Goal: Transaction & Acquisition: Purchase product/service

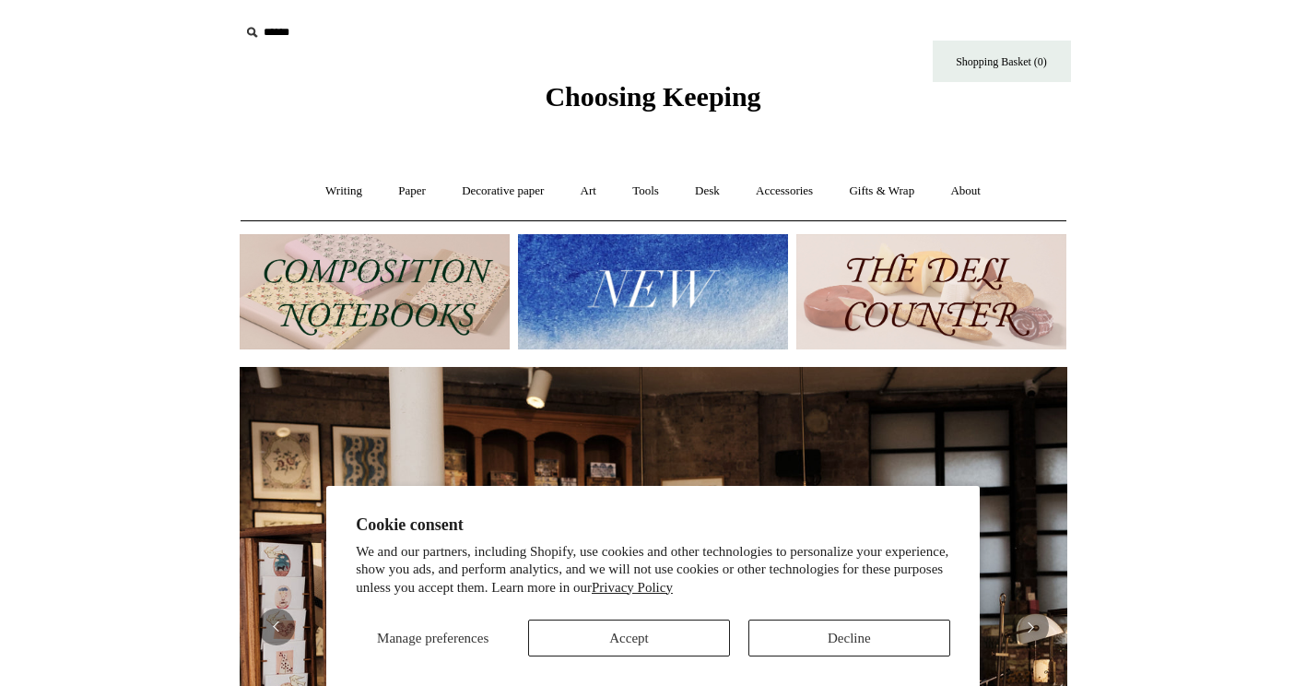
click at [408, 285] on img at bounding box center [375, 291] width 270 height 115
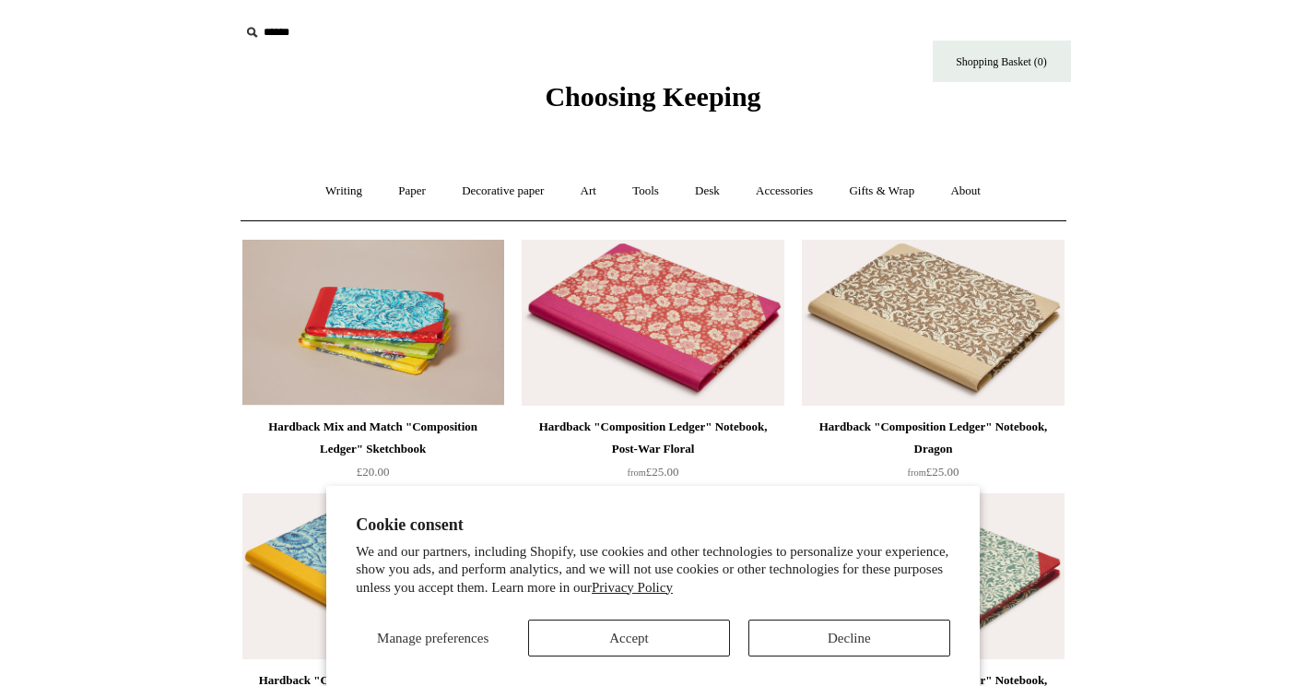
click at [796, 638] on button "Decline" at bounding box center [849, 637] width 202 height 37
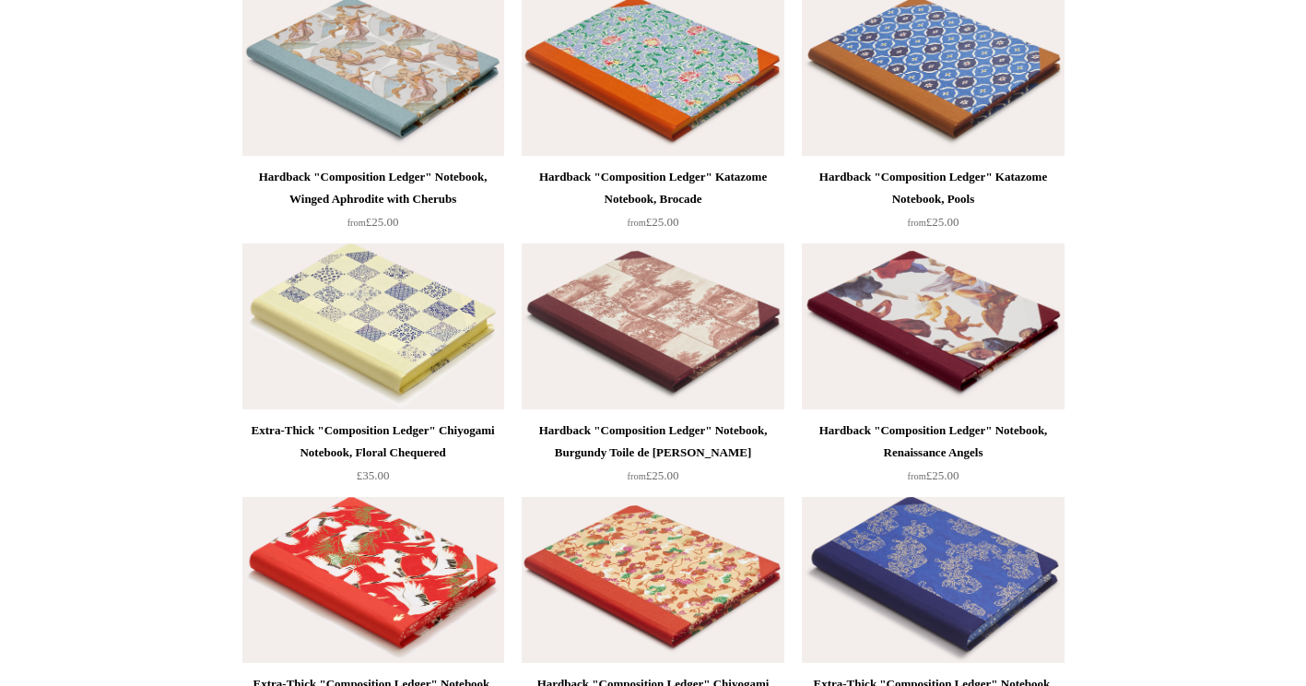
scroll to position [4887, 0]
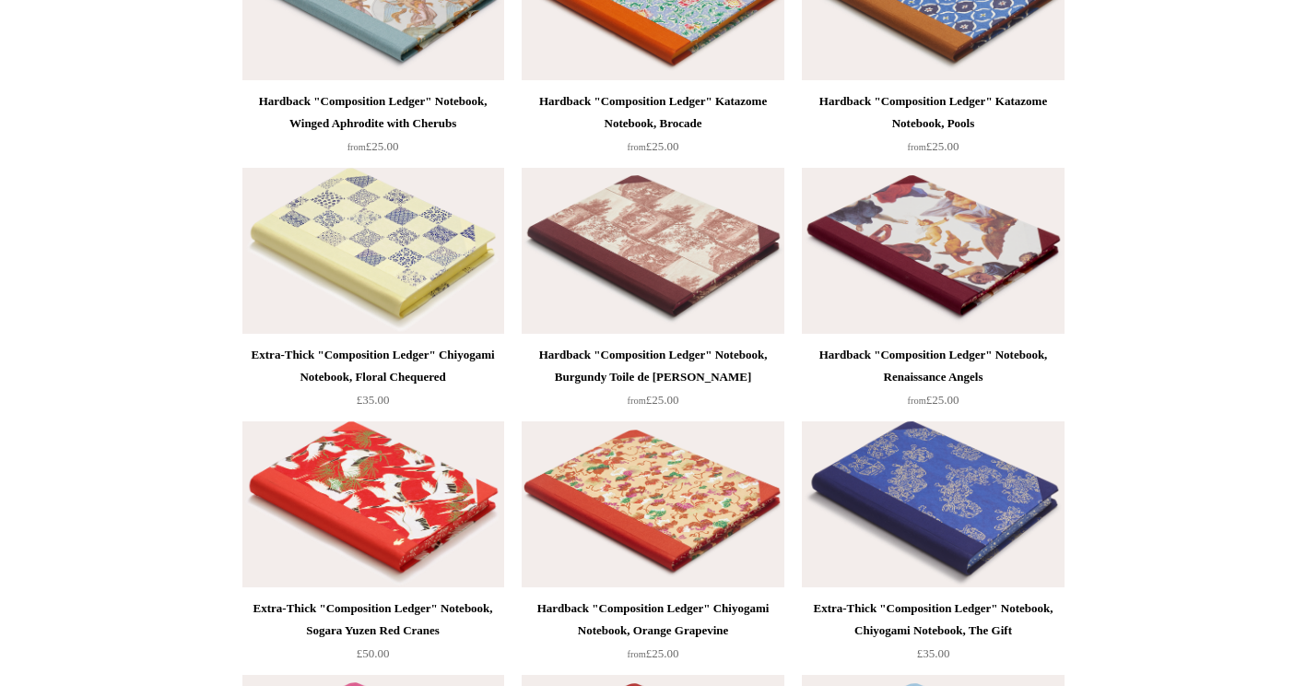
click at [336, 281] on img at bounding box center [373, 251] width 262 height 166
